Goal: Task Accomplishment & Management: Use online tool/utility

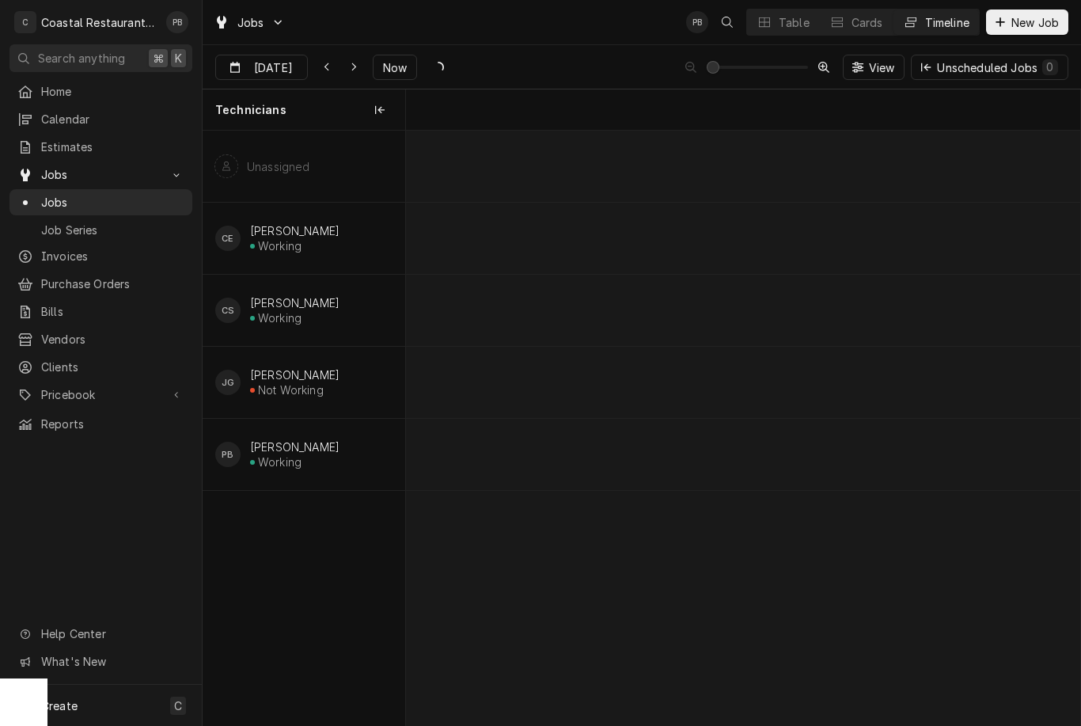
scroll to position [0, 9874]
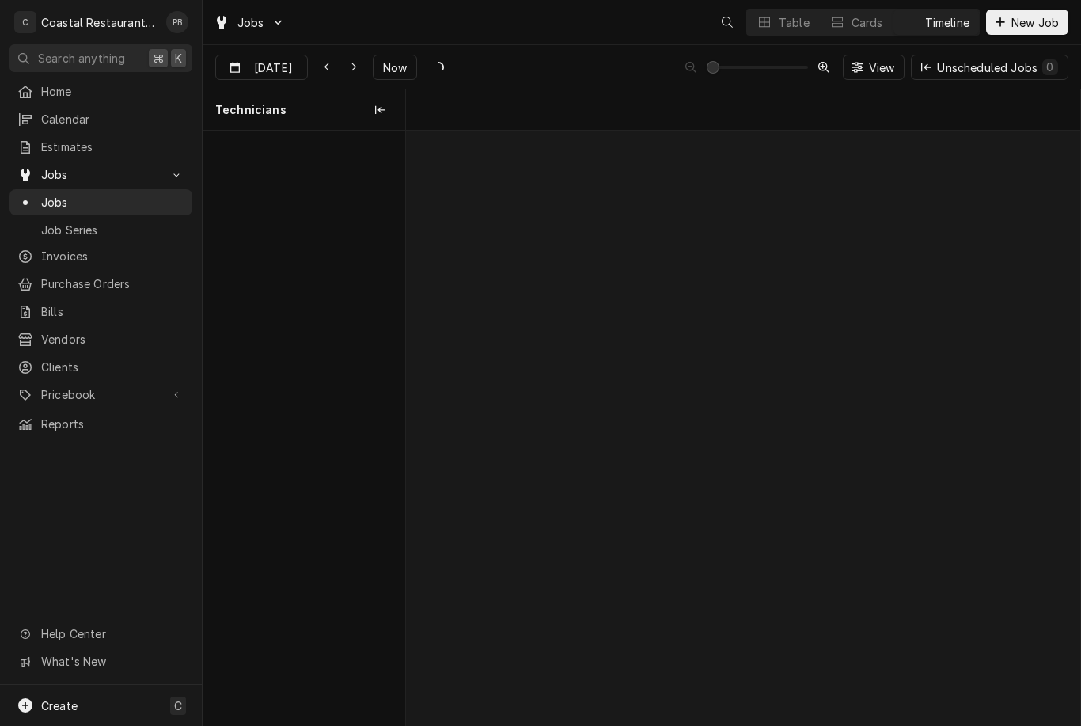
scroll to position [0, 8655]
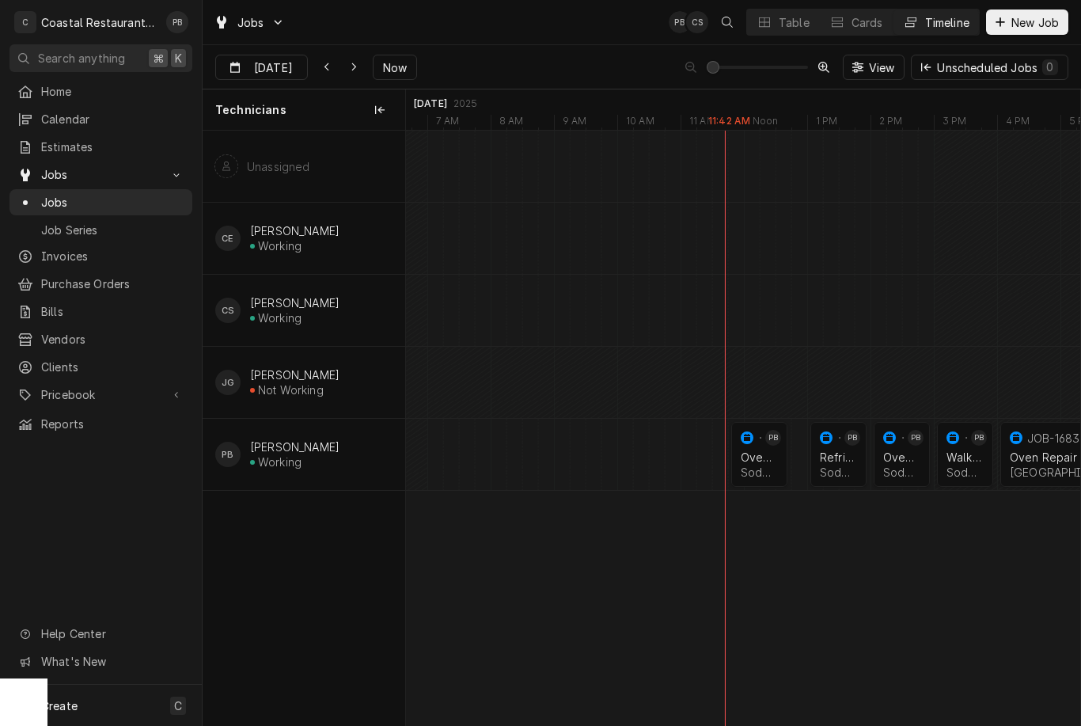
click at [770, 452] on div "normal" at bounding box center [778, 454] width 19 height 65
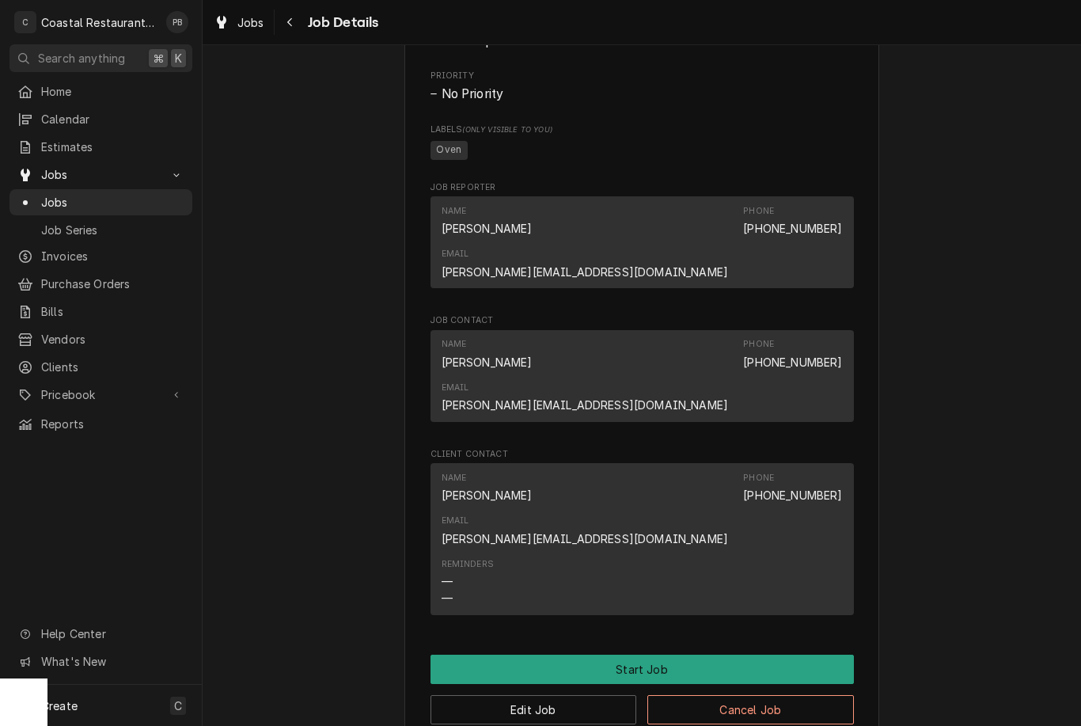
scroll to position [842, 0]
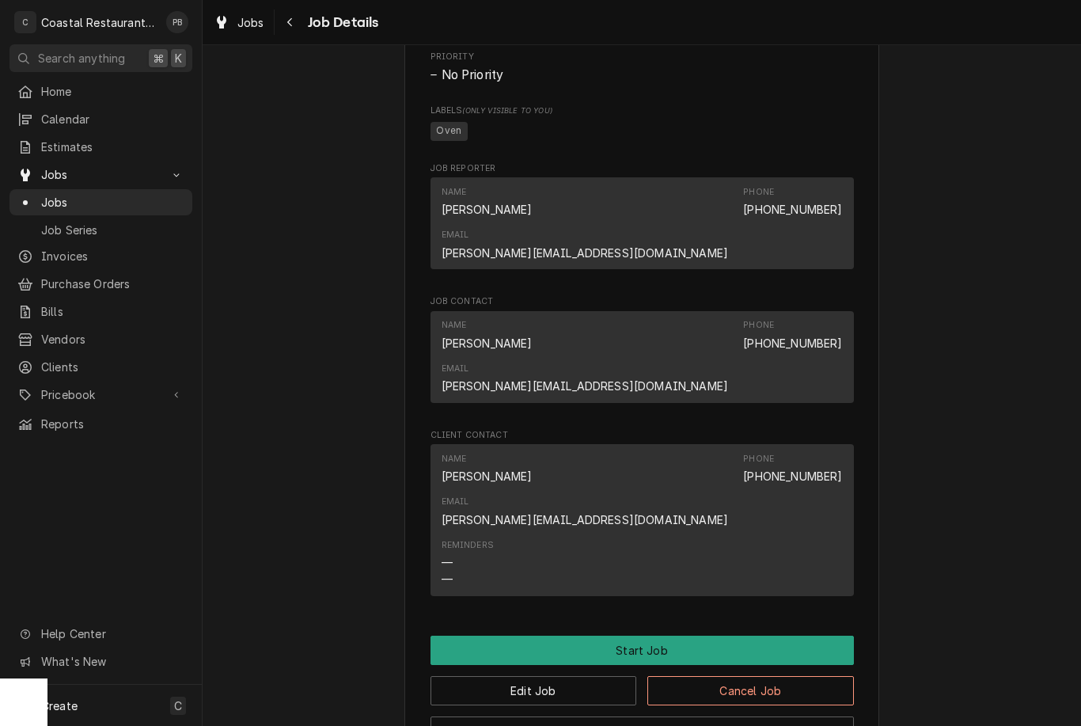
click at [700, 636] on button "Start Job" at bounding box center [643, 650] width 424 height 29
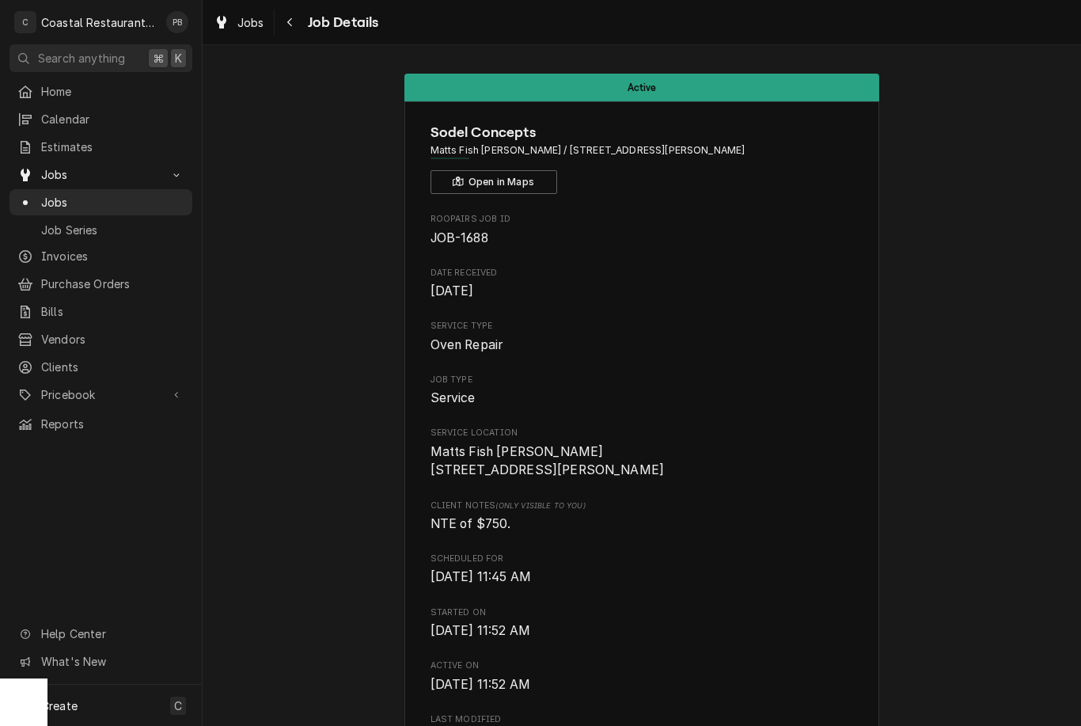
click at [75, 194] on span "Jobs" at bounding box center [112, 202] width 143 height 17
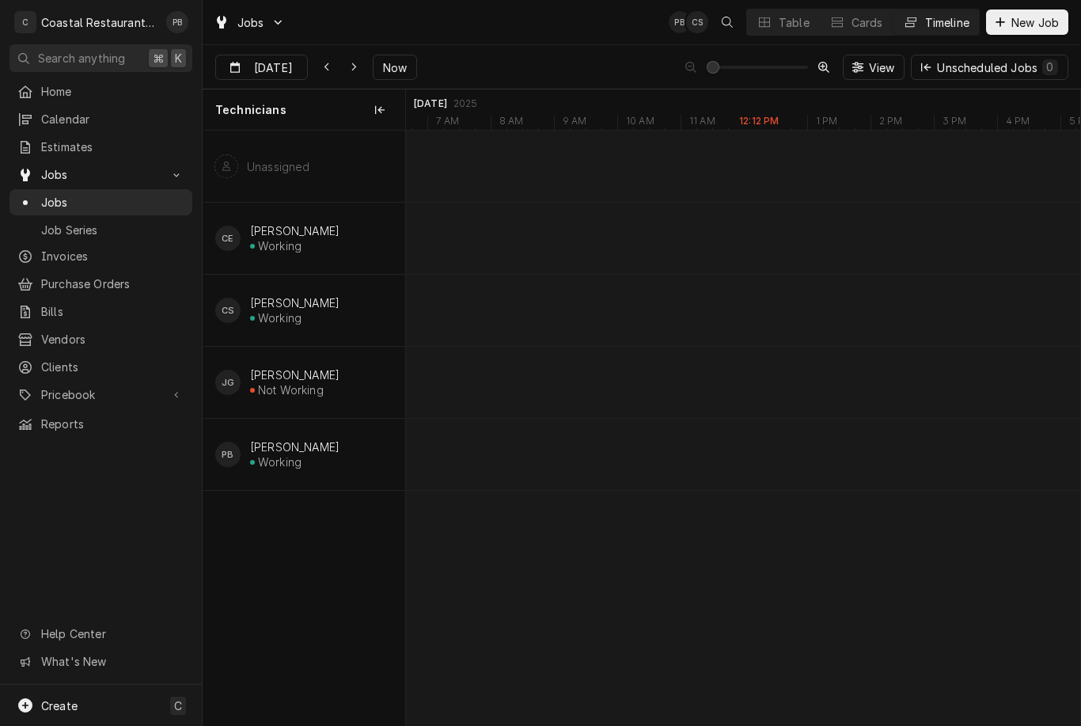
scroll to position [0, 13358]
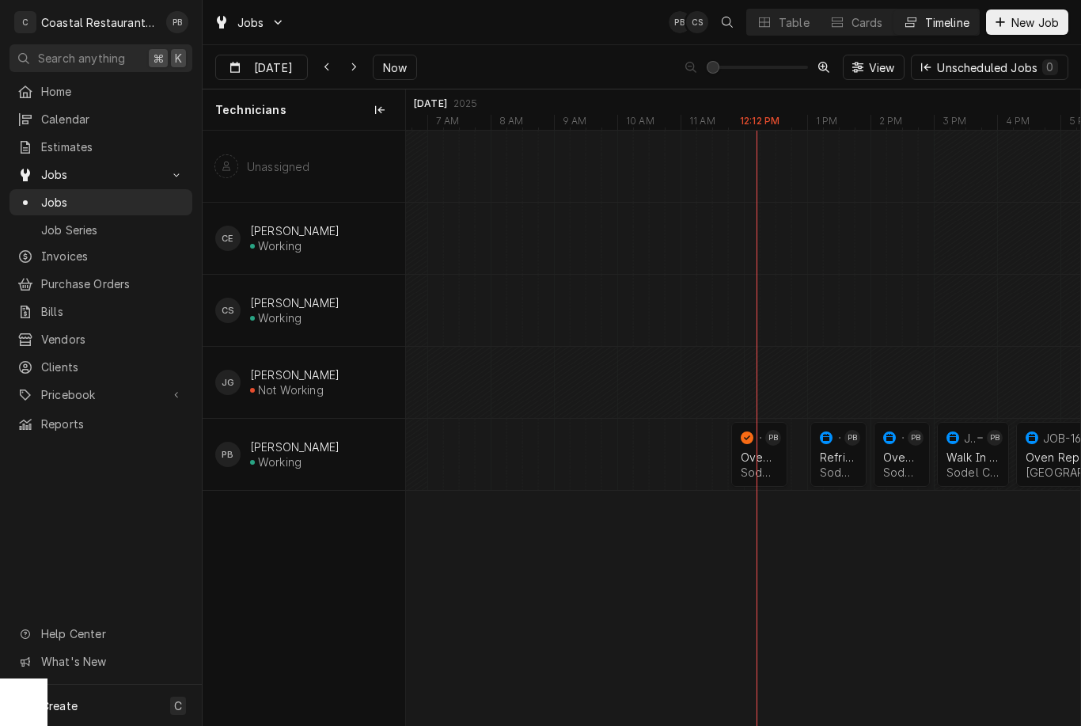
click at [842, 459] on div "Refrigeration" at bounding box center [838, 456] width 37 height 13
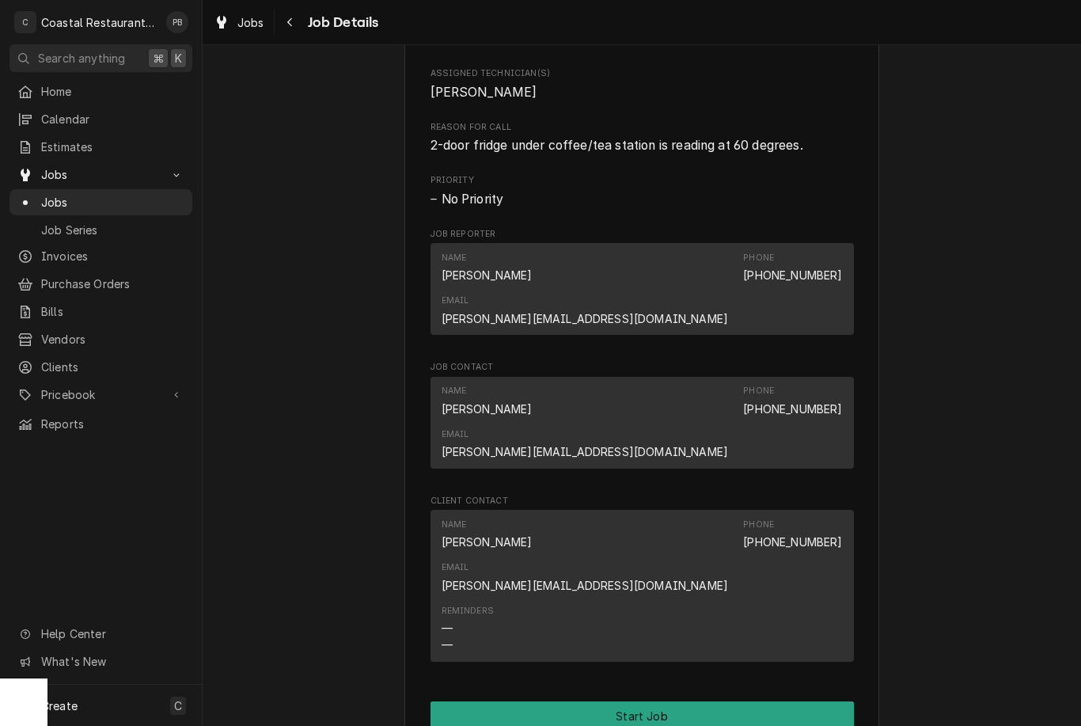
scroll to position [701, 0]
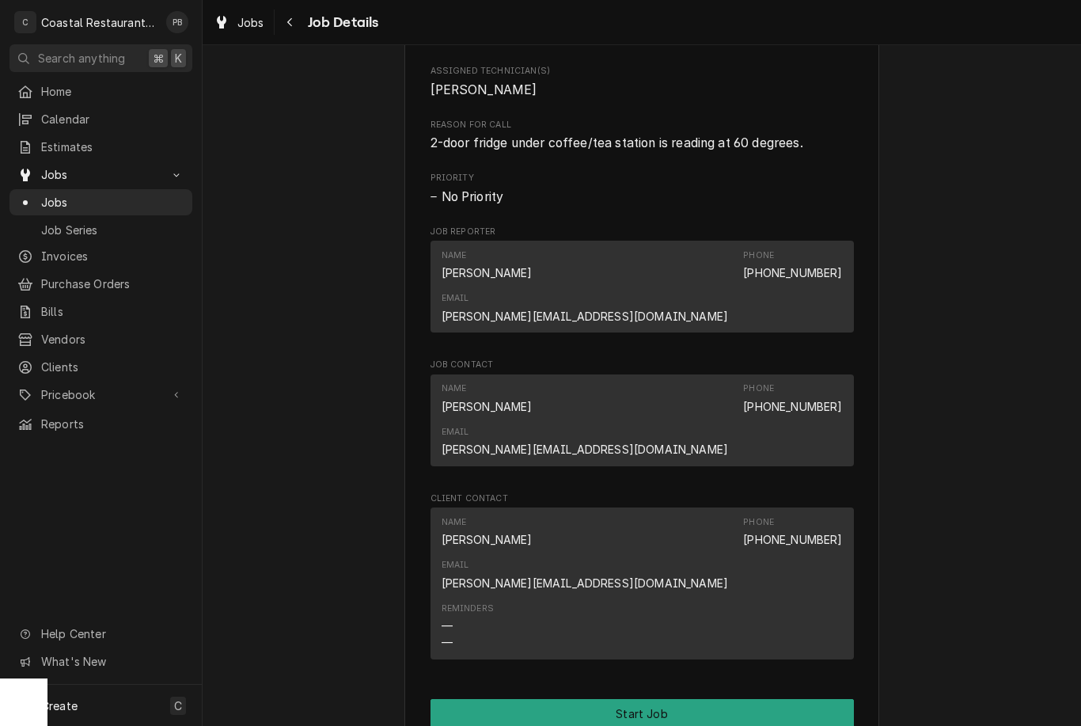
click at [793, 699] on button "Start Job" at bounding box center [643, 713] width 424 height 29
